Goal: Task Accomplishment & Management: Manage account settings

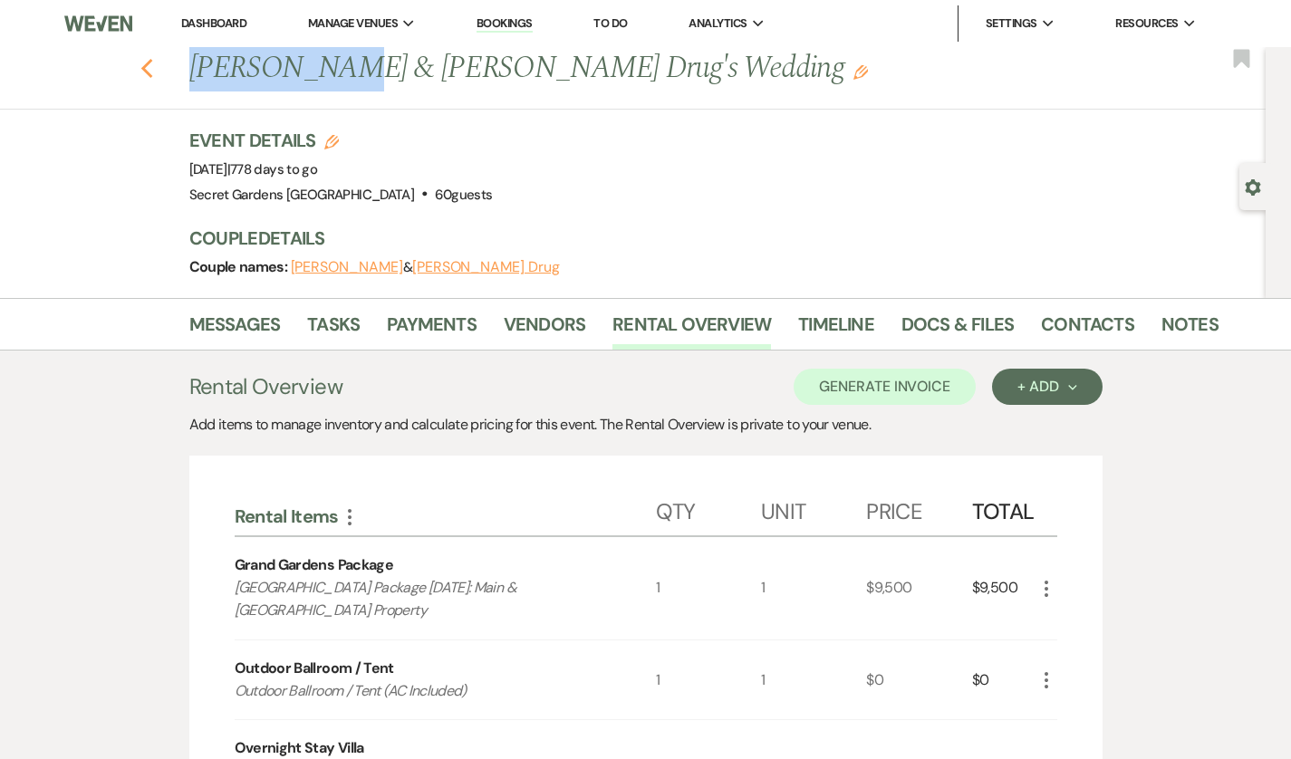
click at [140, 70] on icon "Previous" at bounding box center [147, 69] width 14 height 22
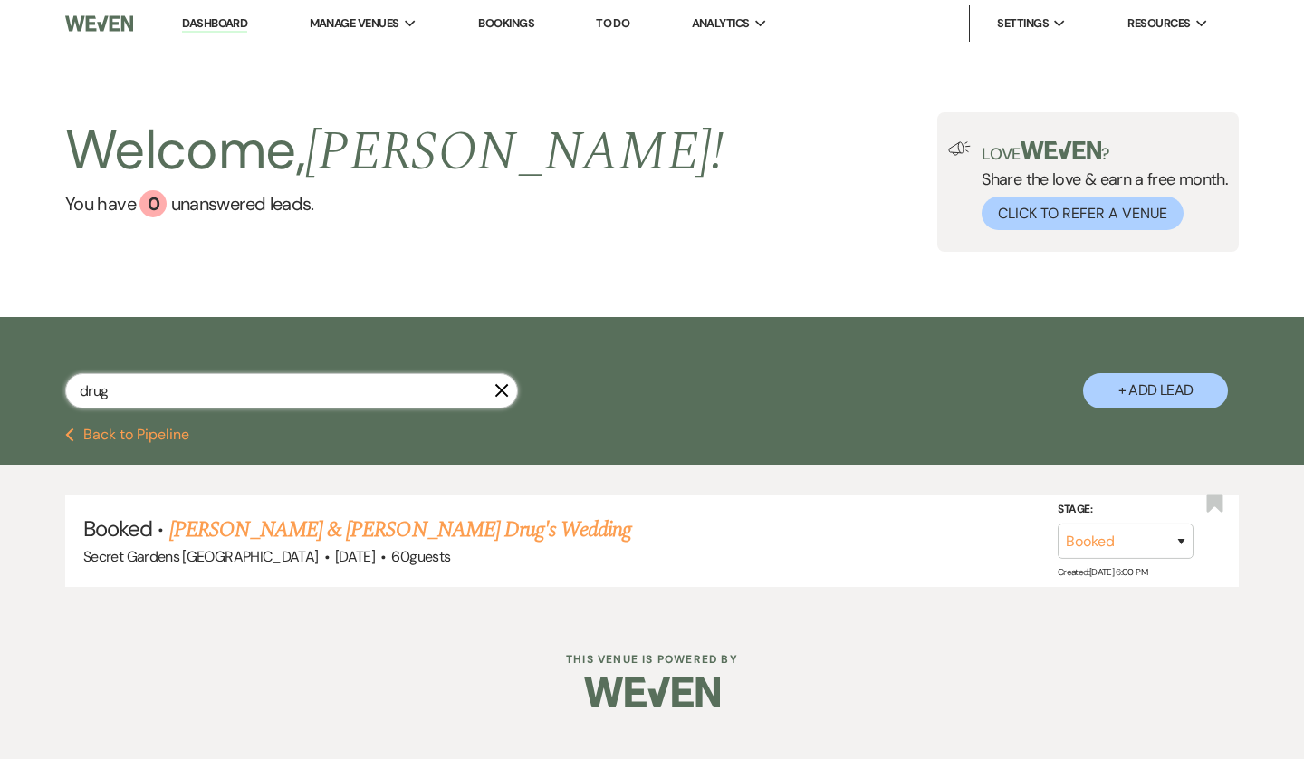
drag, startPoint x: 125, startPoint y: 395, endPoint x: 0, endPoint y: 386, distance: 125.3
click at [0, 386] on div "drug X + Add Lead" at bounding box center [652, 374] width 1304 height 97
type input "nisa"
click at [247, 525] on link "[PERSON_NAME] & [PERSON_NAME]'s Wedding" at bounding box center [378, 530] width 418 height 33
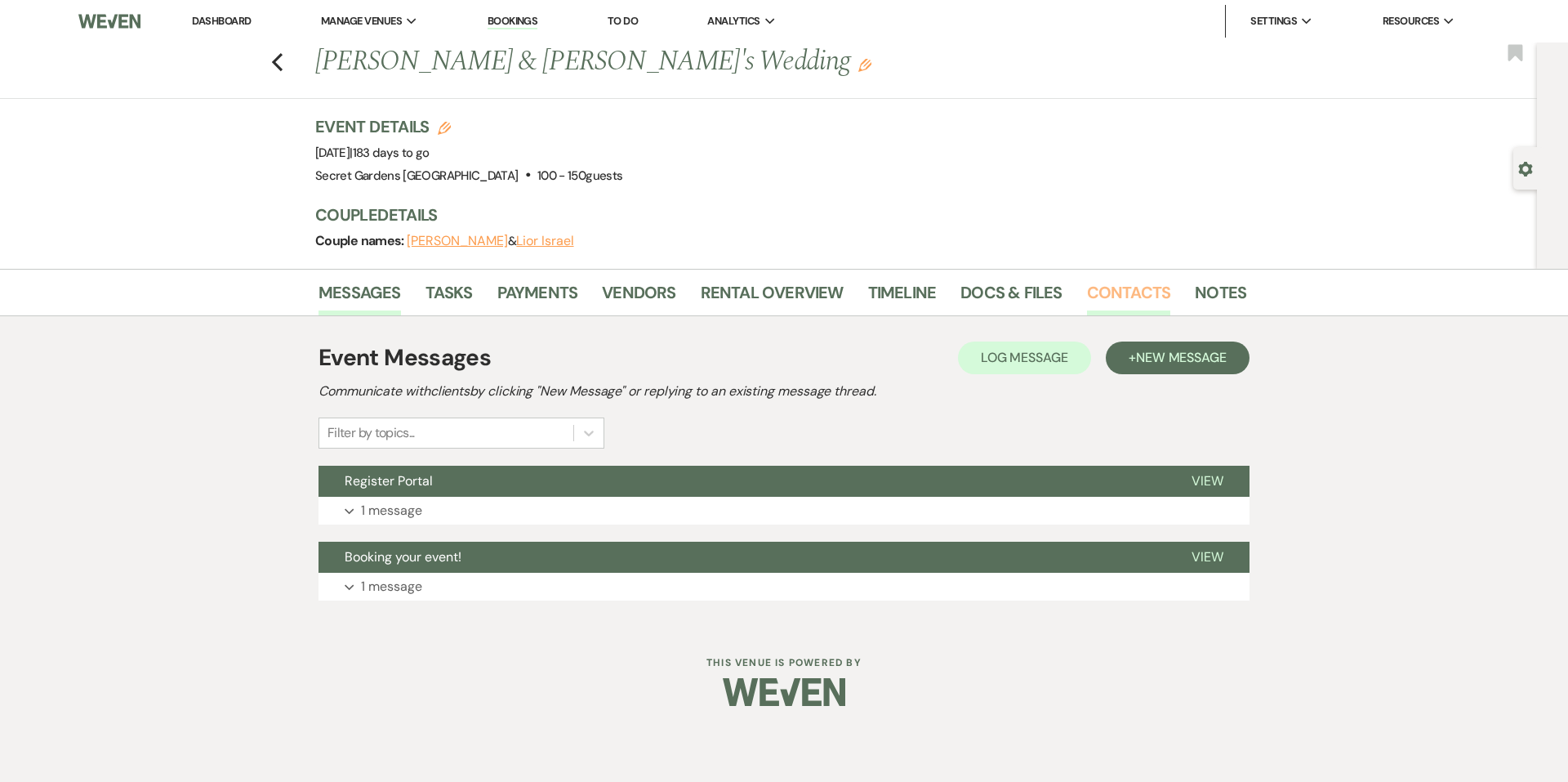
click at [1108, 287] on link "Contacts" at bounding box center [1128, 298] width 84 height 36
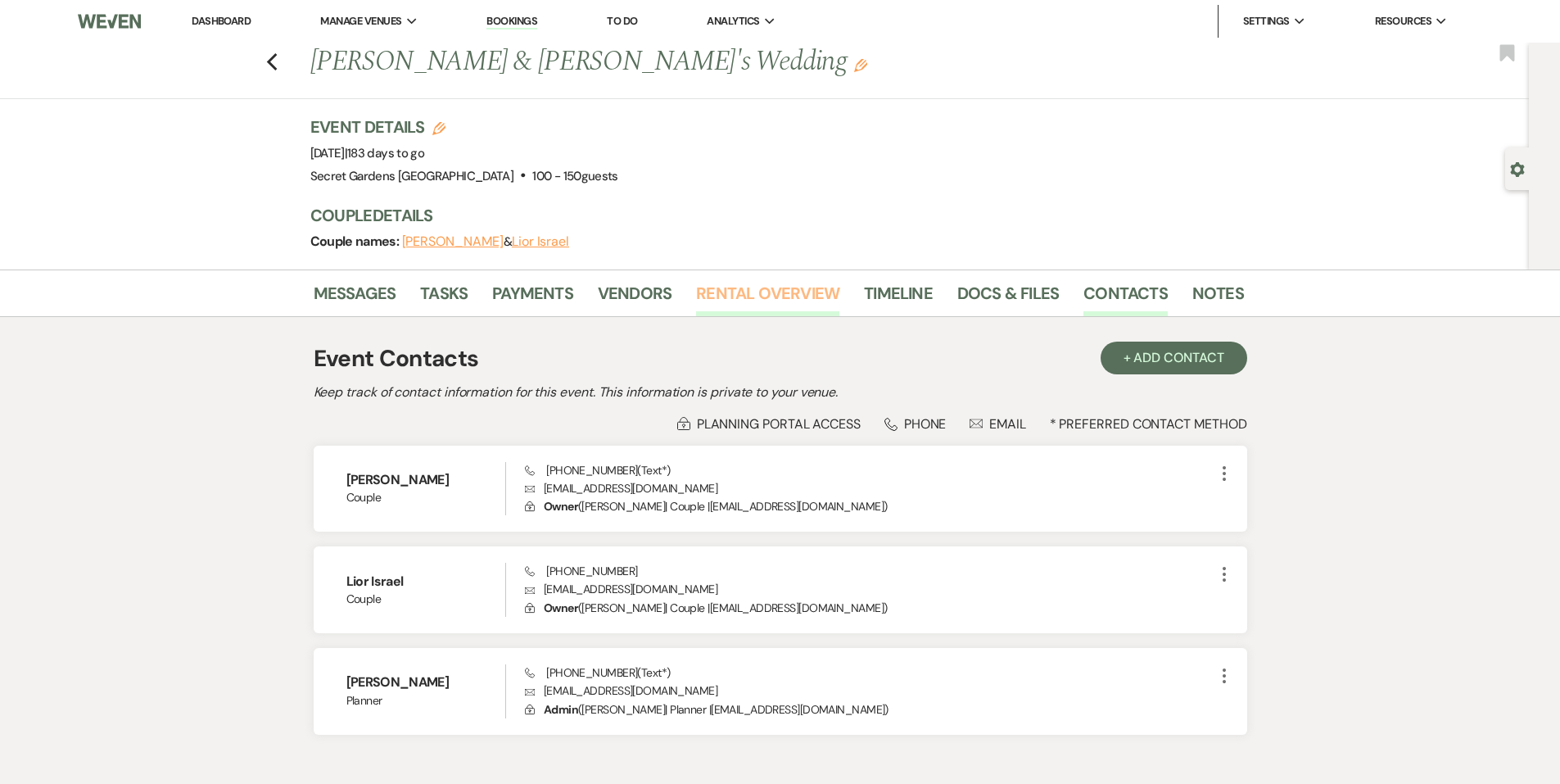
click at [803, 307] on link "Rental Overview" at bounding box center [768, 298] width 143 height 36
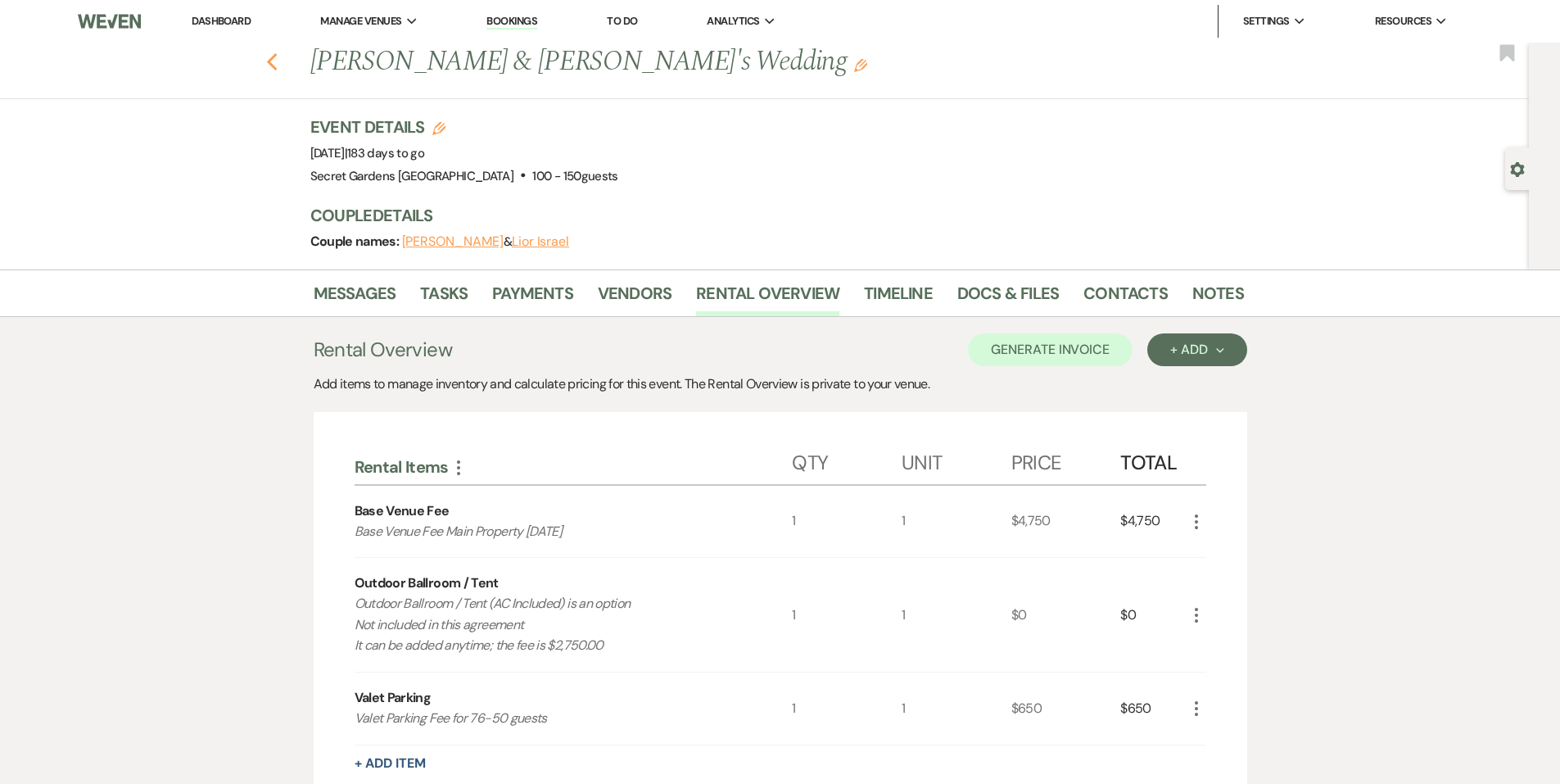
click at [279, 62] on icon "Previous" at bounding box center [272, 62] width 13 height 20
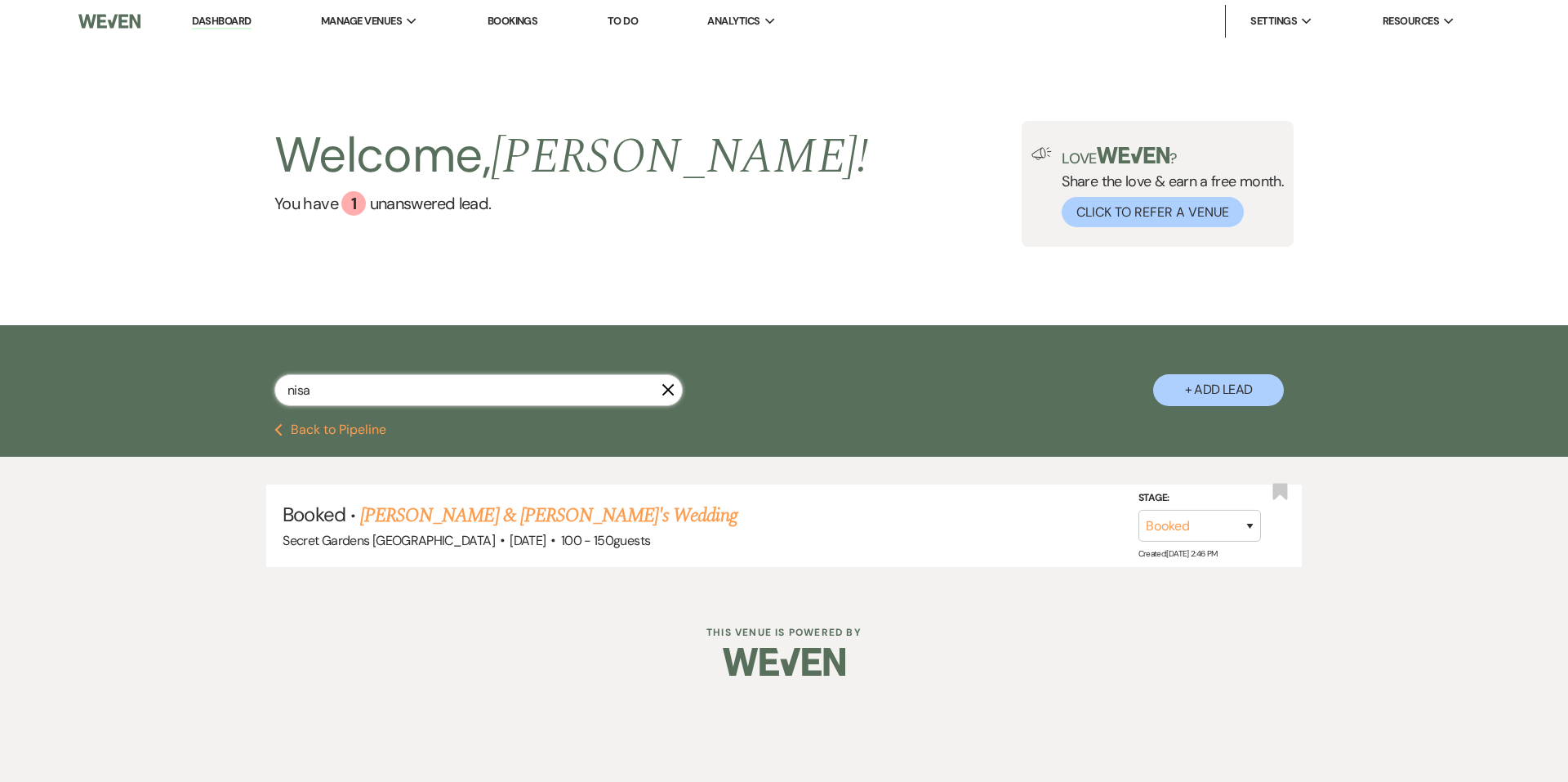
drag, startPoint x: 318, startPoint y: 394, endPoint x: 220, endPoint y: 386, distance: 98.3
click at [220, 386] on div "nisa X + Add Lead" at bounding box center [784, 376] width 1176 height 86
type input "alyssa"
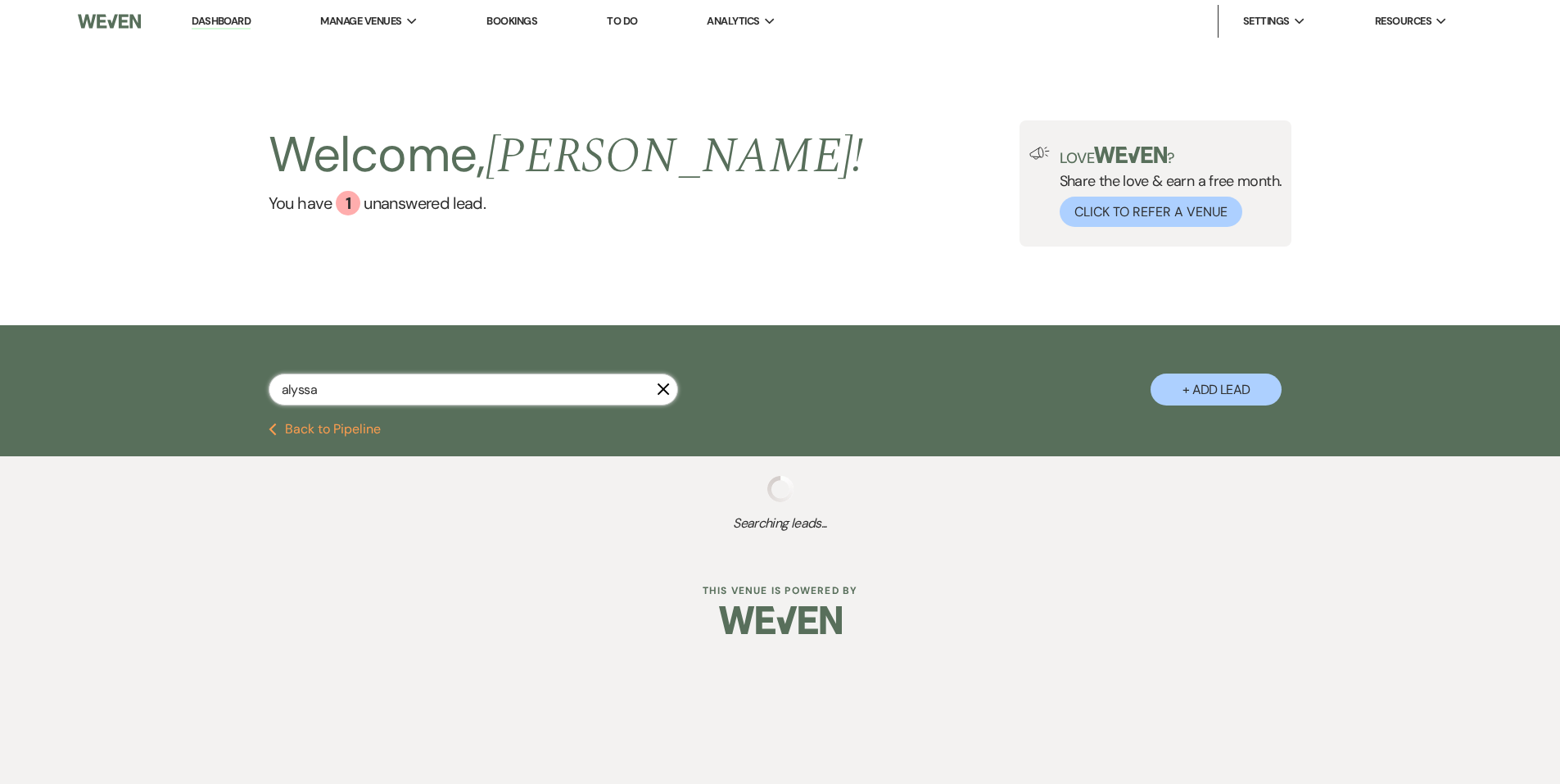
select select "6"
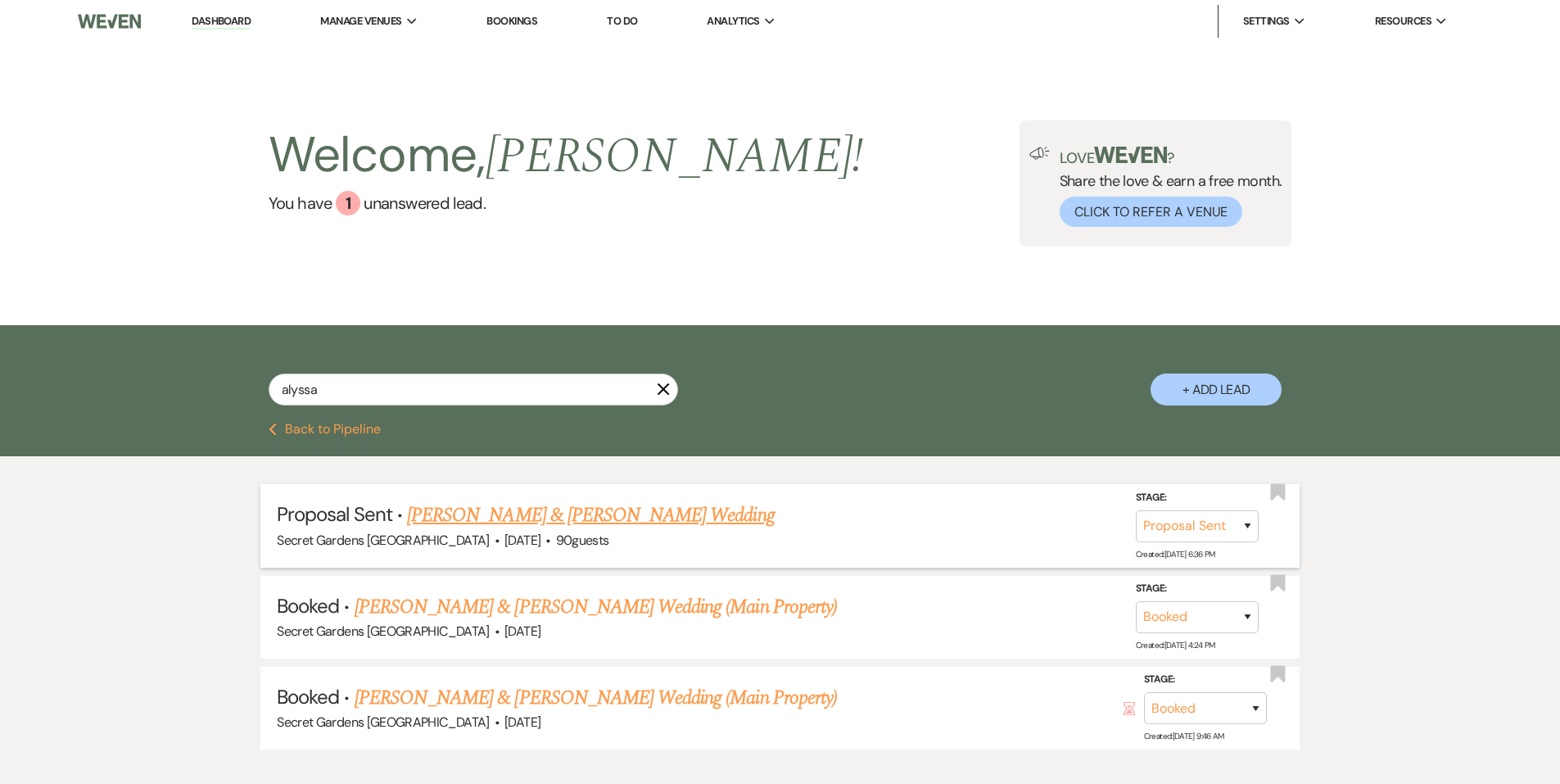
click at [444, 517] on link "[PERSON_NAME] & [PERSON_NAME] Wedding" at bounding box center [591, 515] width 367 height 30
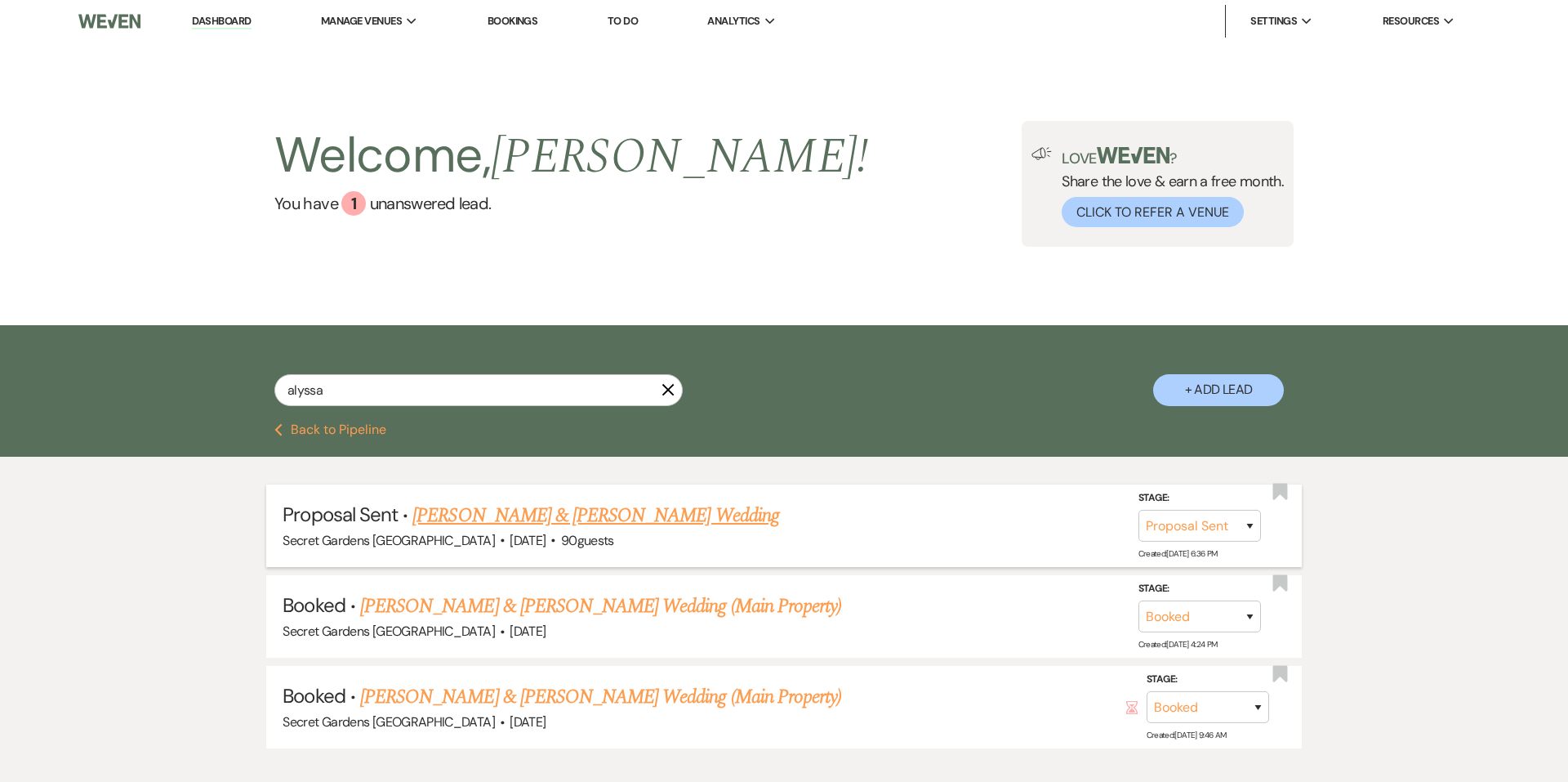
select select "6"
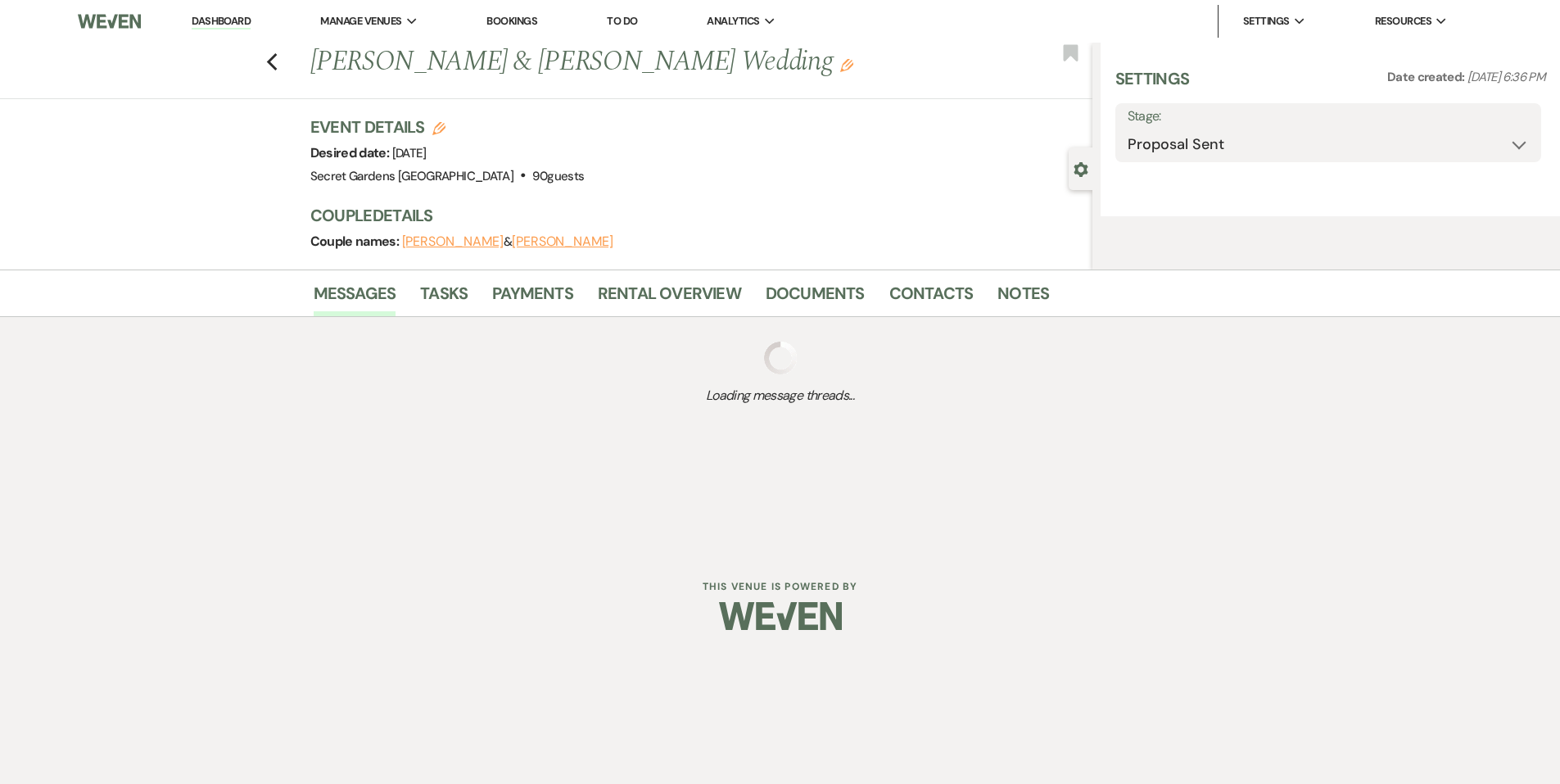
select select "7"
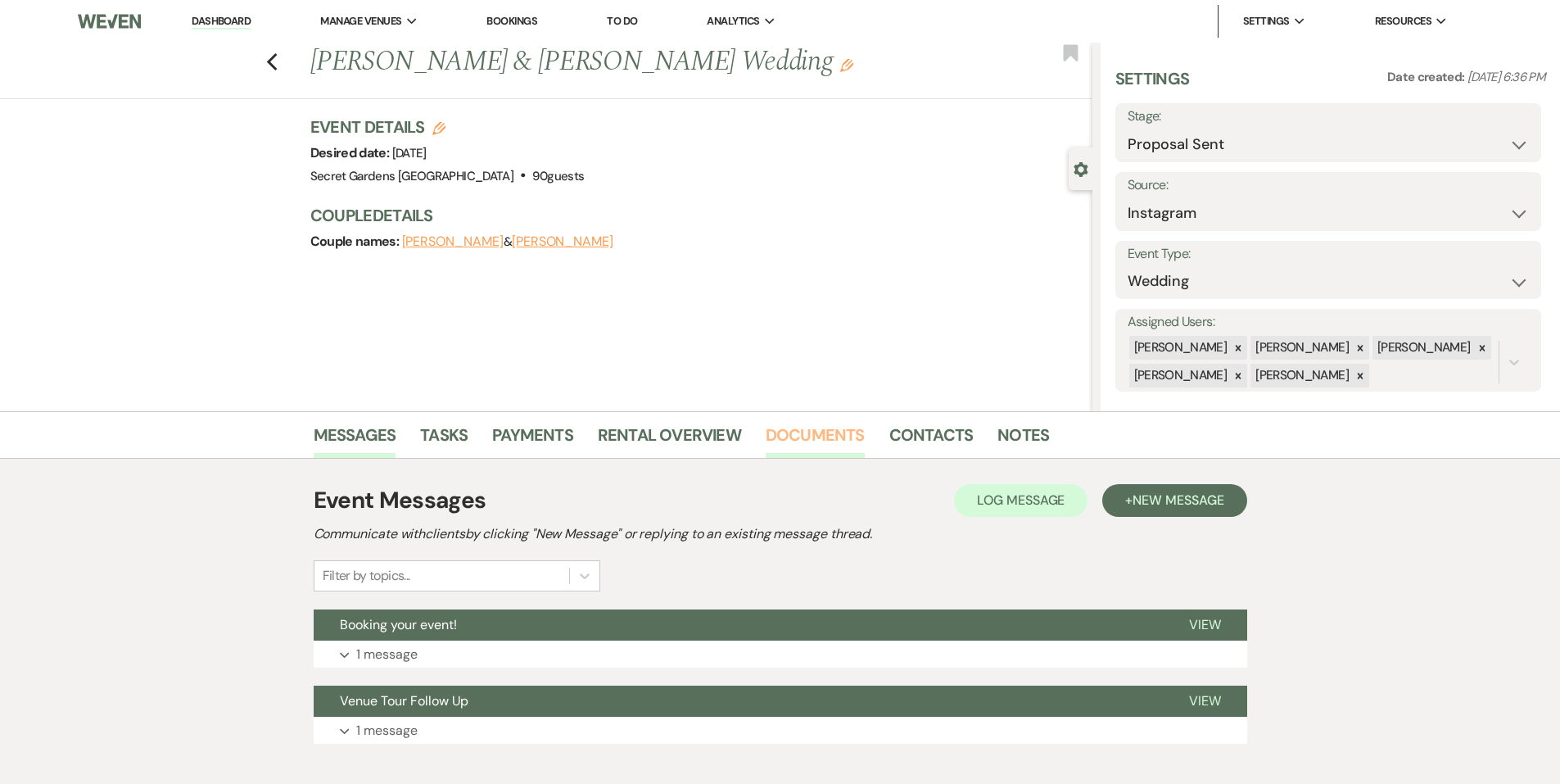
click at [837, 430] on link "Documents" at bounding box center [816, 439] width 99 height 36
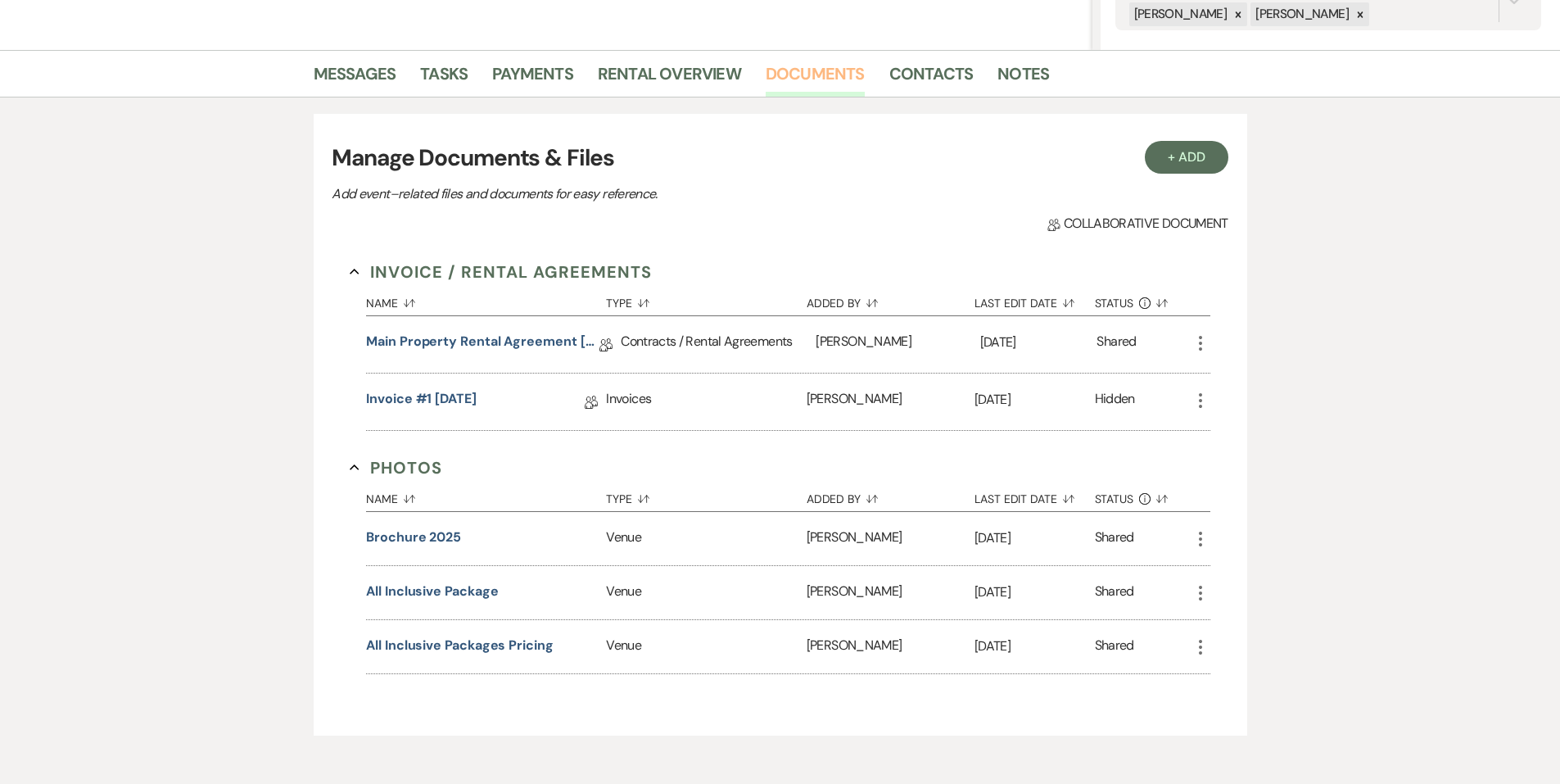
scroll to position [364, 0]
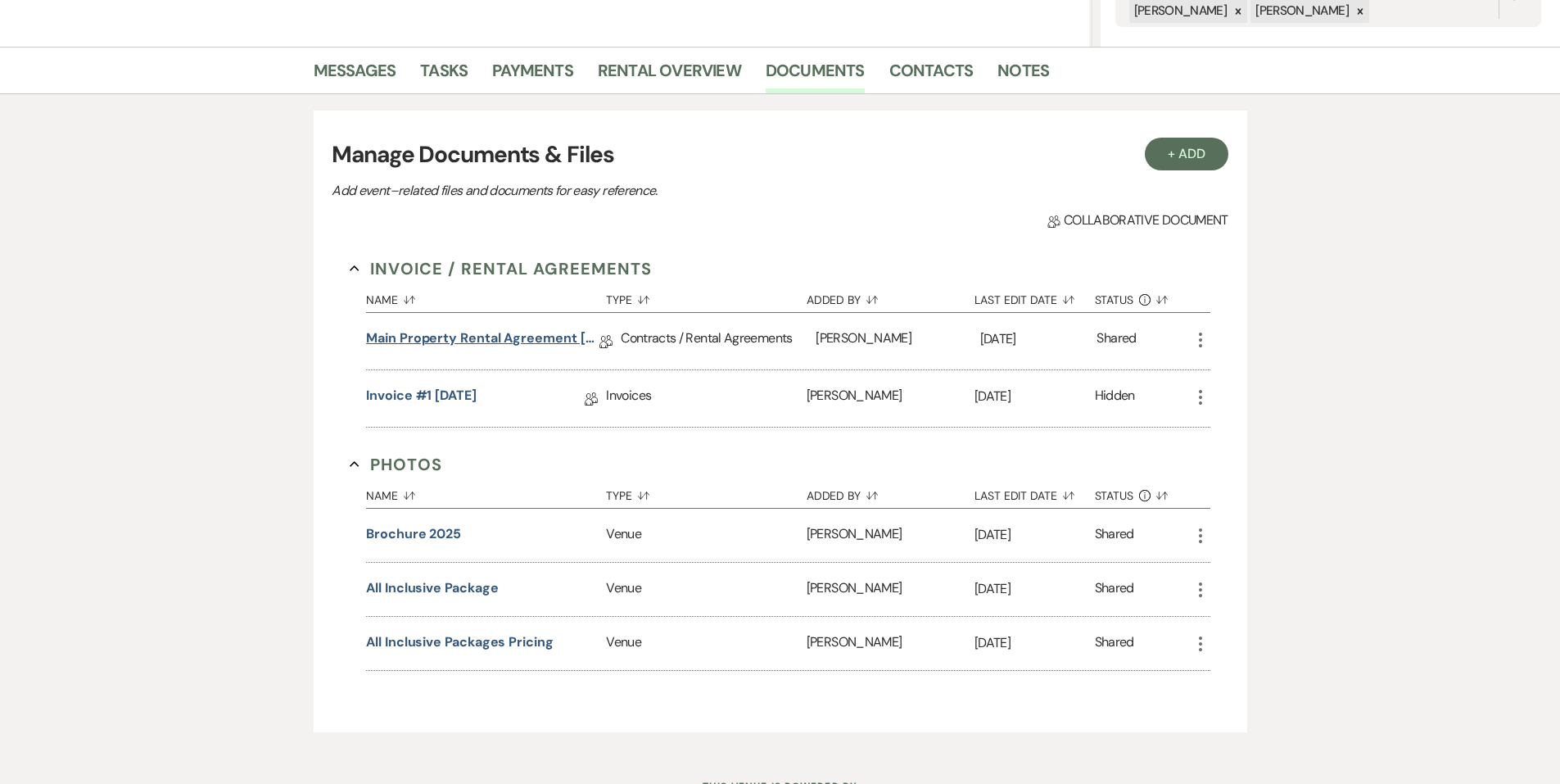
click at [516, 338] on link "Main Property Rental Agreement [DATE]" at bounding box center [483, 341] width 233 height 25
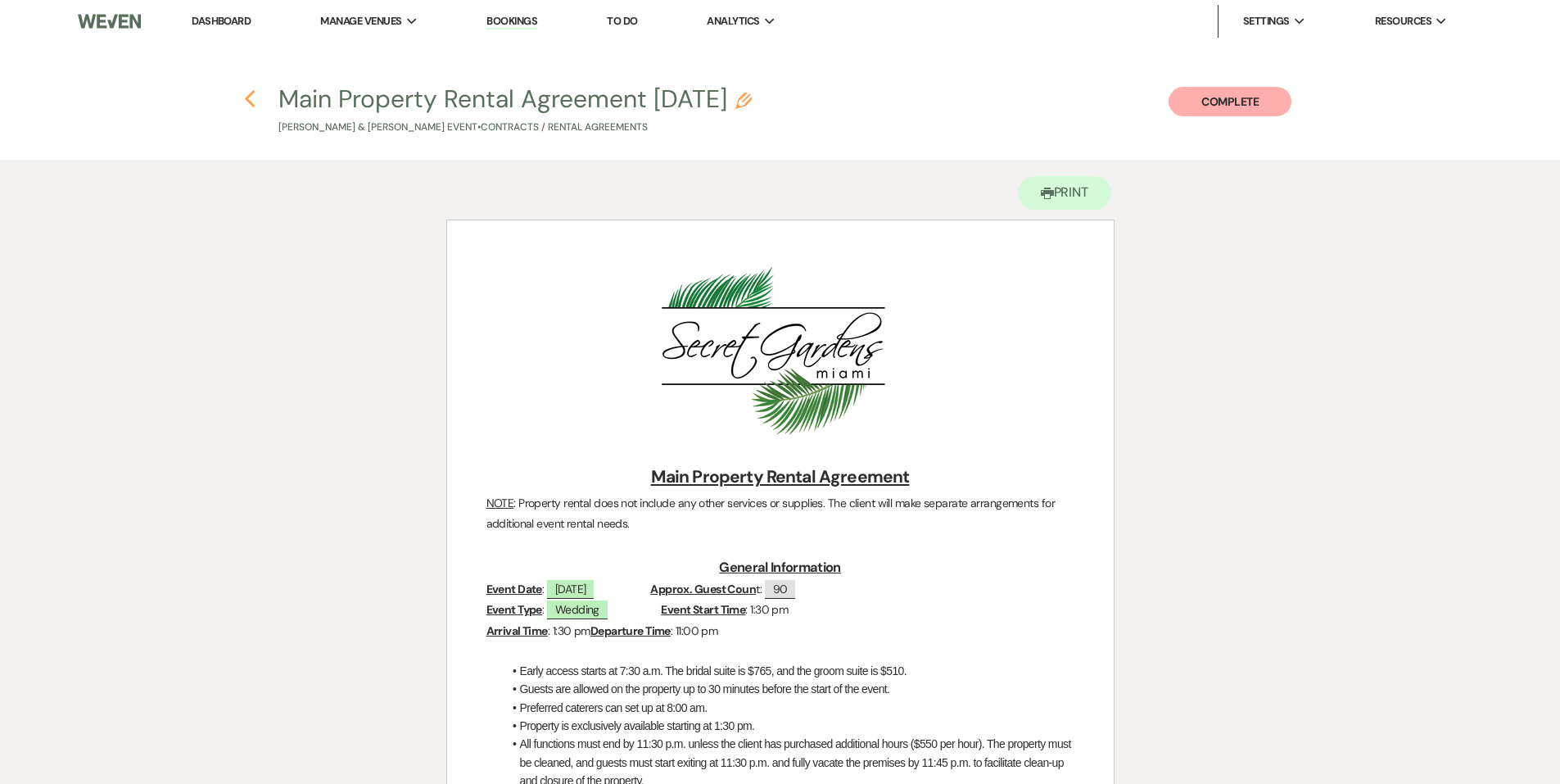
click at [248, 99] on use "button" at bounding box center [251, 99] width 11 height 18
select select "6"
select select "7"
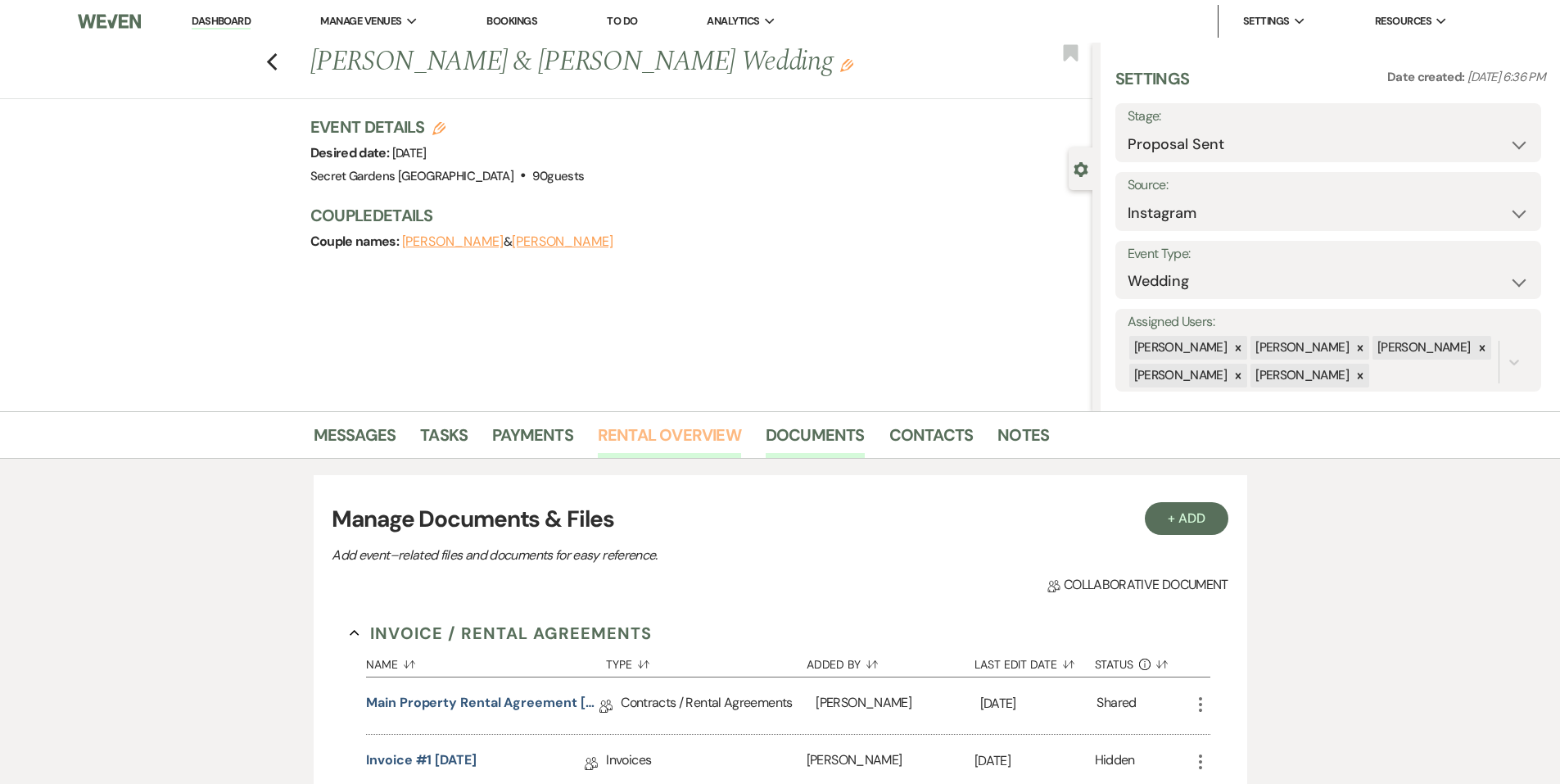
click at [684, 437] on link "Rental Overview" at bounding box center [669, 439] width 143 height 36
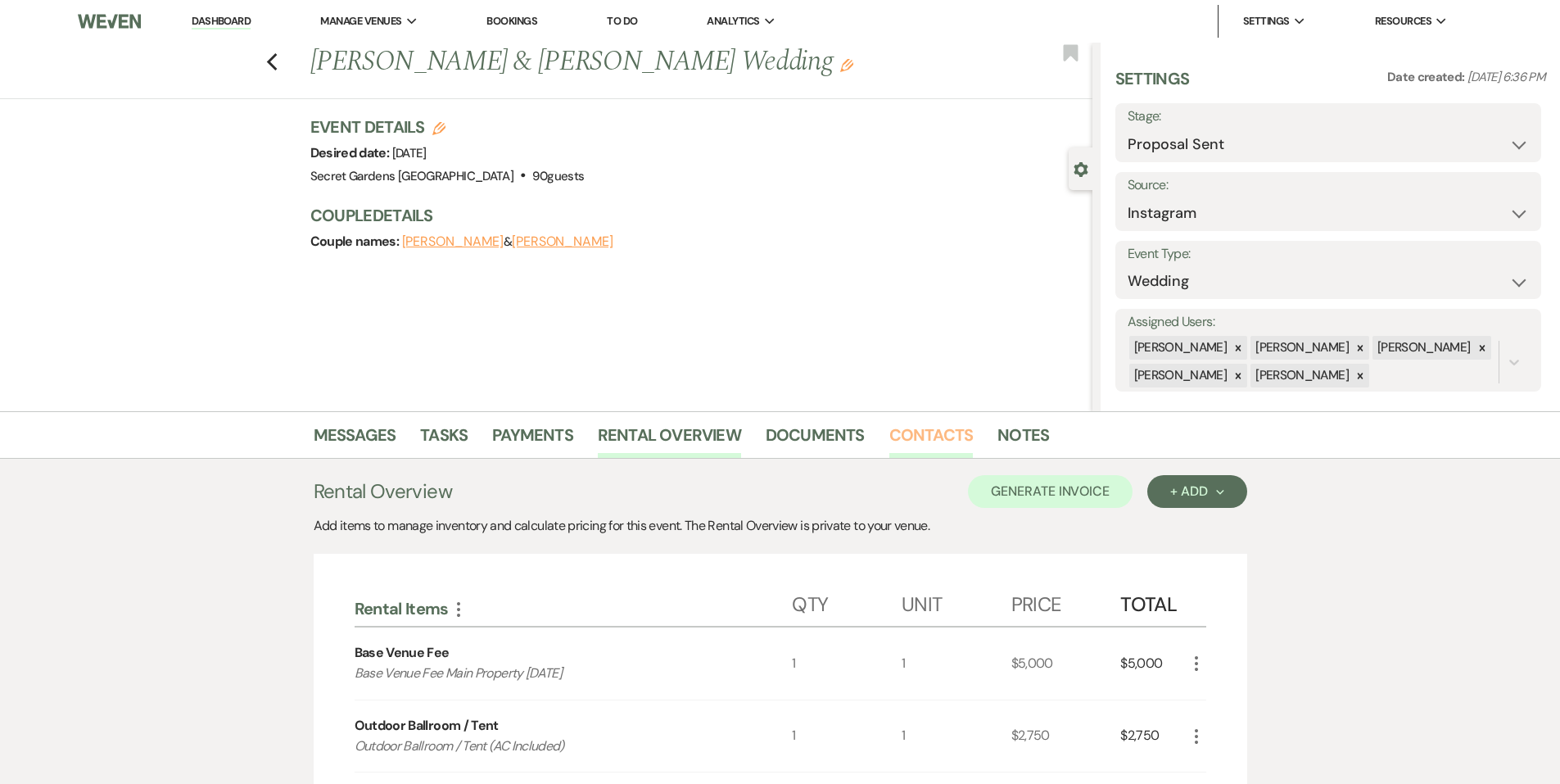
click at [892, 439] on link "Contacts" at bounding box center [931, 439] width 84 height 36
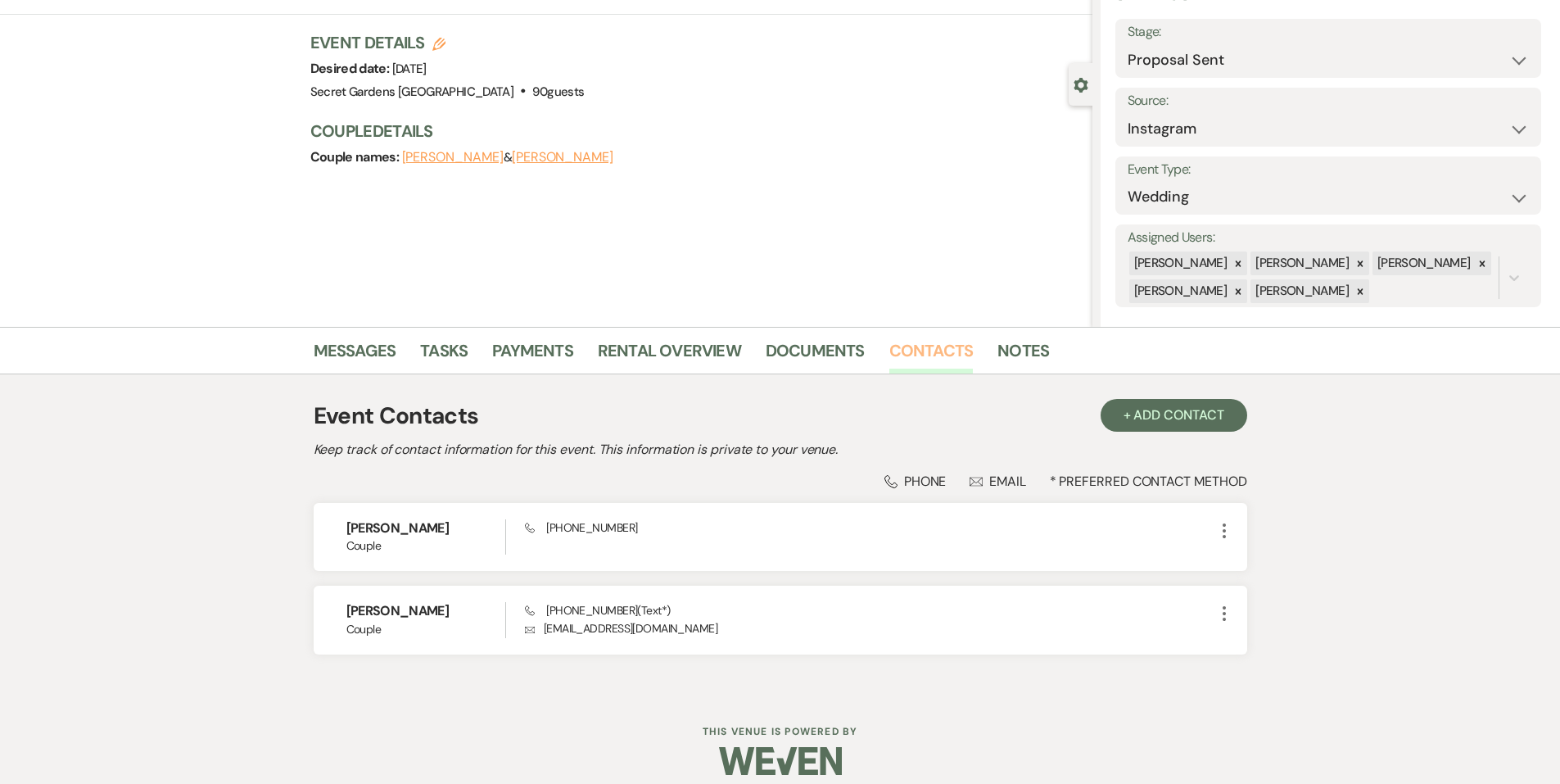
scroll to position [86, 0]
click at [655, 357] on link "Rental Overview" at bounding box center [669, 354] width 143 height 36
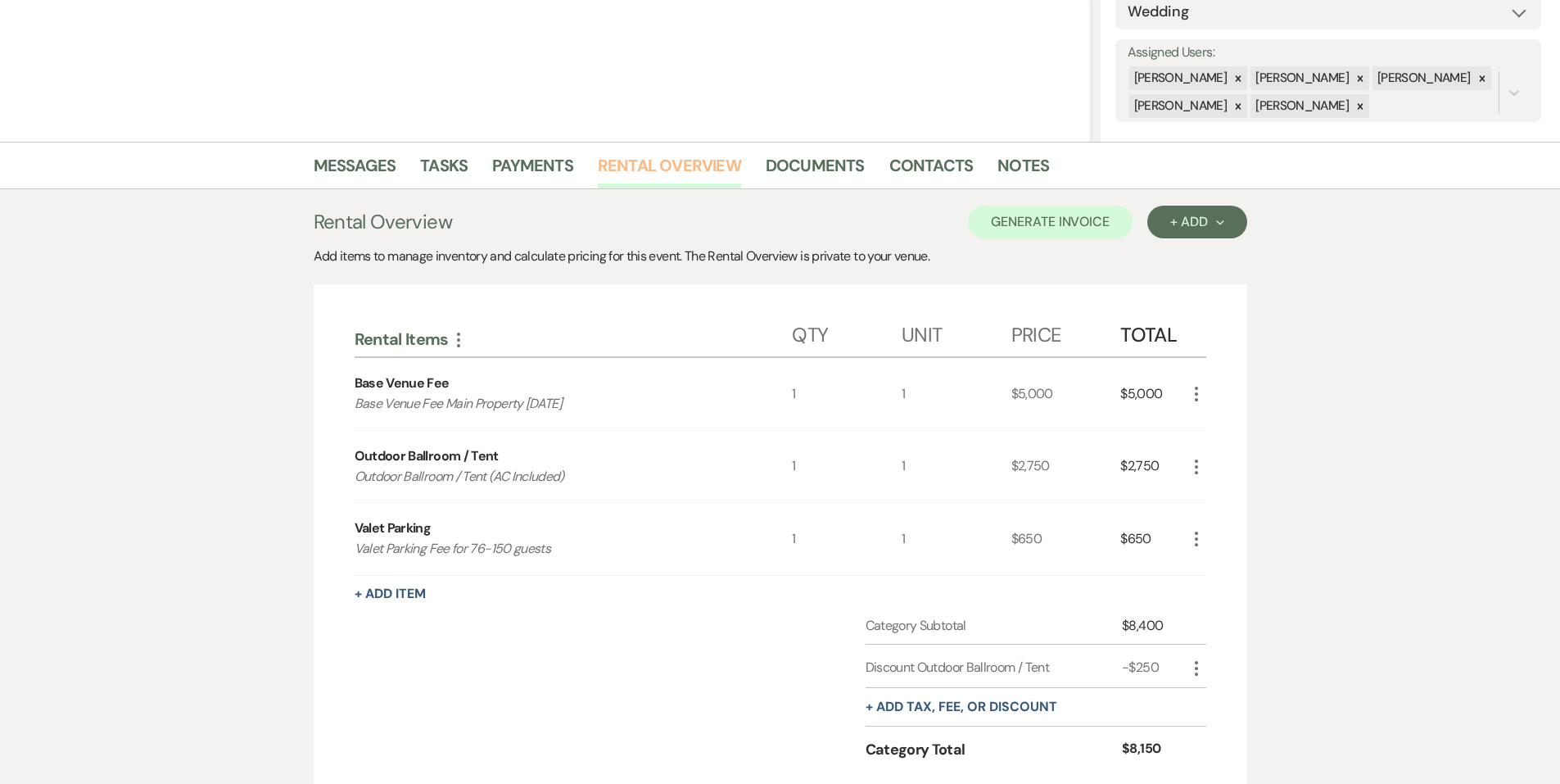
scroll to position [343, 0]
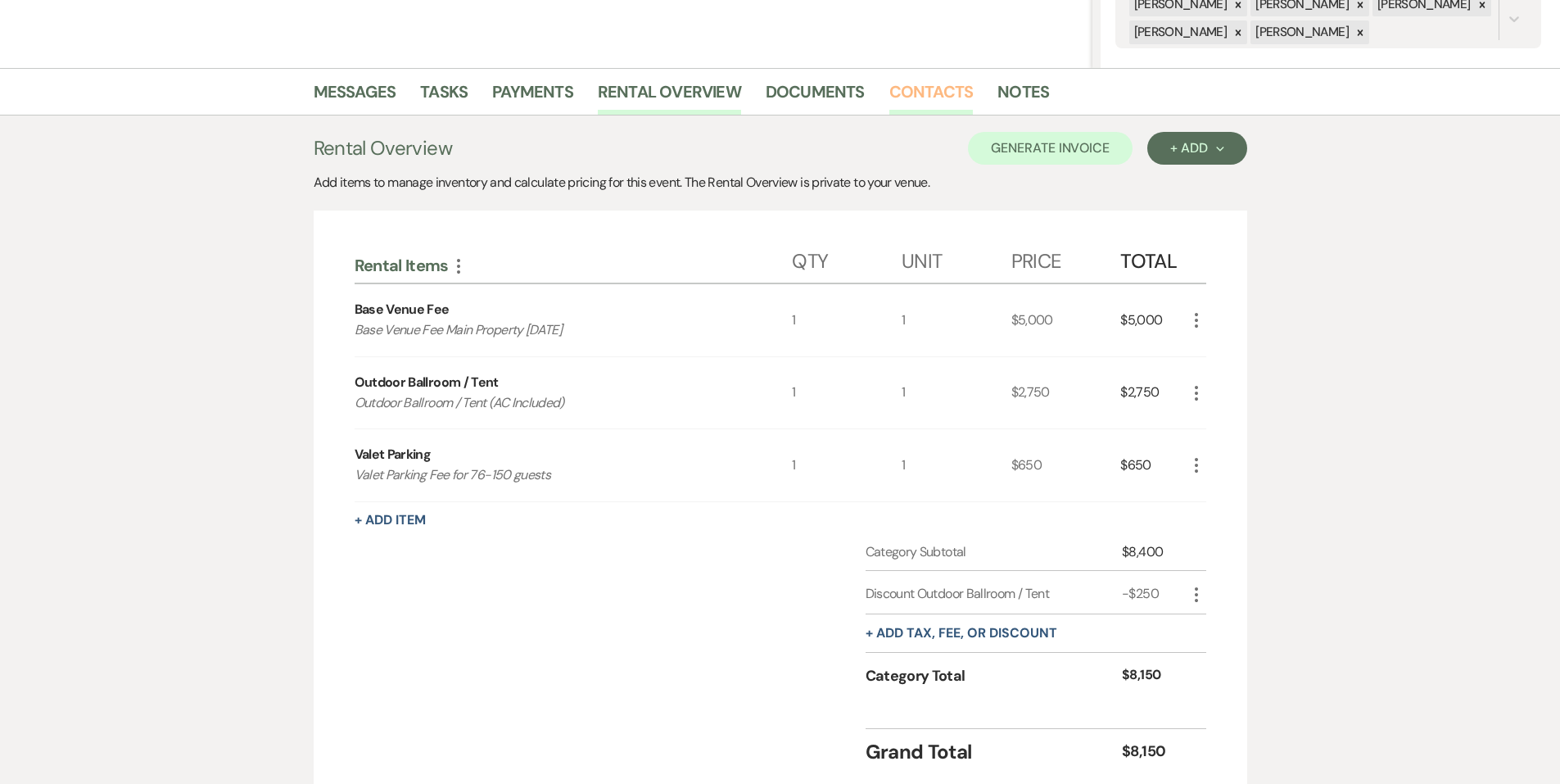
click at [930, 99] on link "Contacts" at bounding box center [931, 97] width 84 height 36
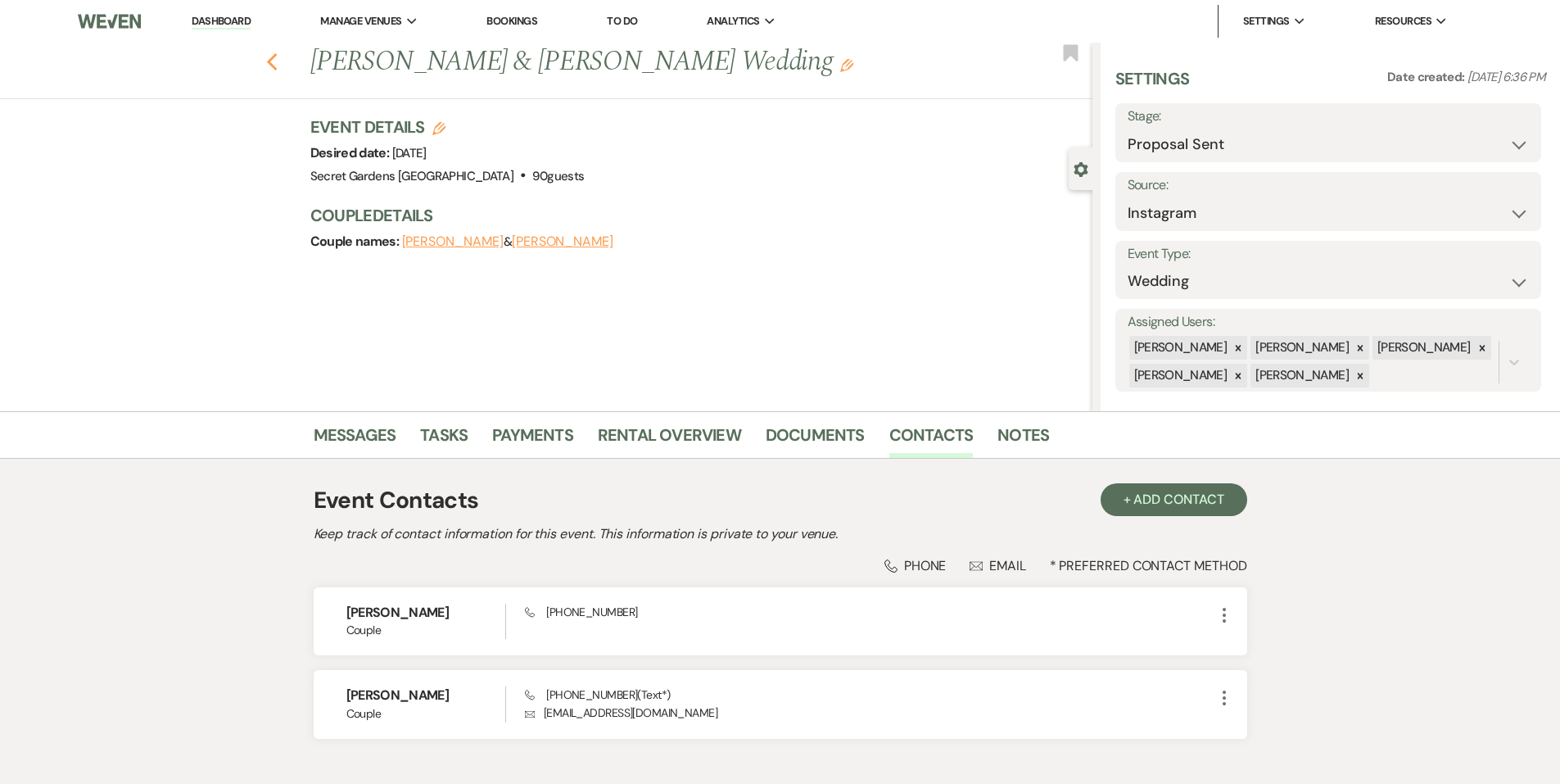
click at [279, 61] on icon "Previous" at bounding box center [272, 62] width 13 height 20
select select "6"
